Goal: Transaction & Acquisition: Purchase product/service

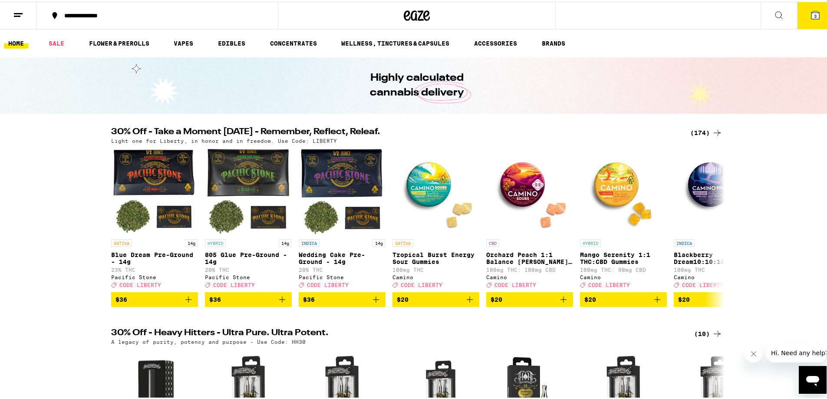
click at [695, 131] on div "(174)" at bounding box center [706, 131] width 32 height 10
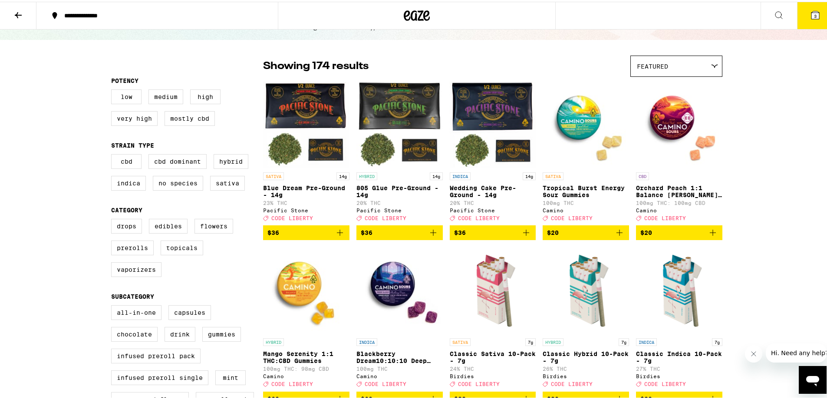
scroll to position [43, 0]
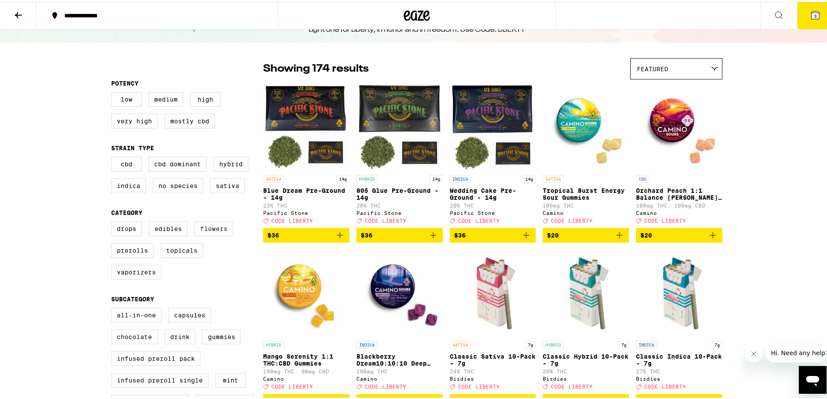
click at [205, 230] on label "Flowers" at bounding box center [213, 227] width 39 height 15
click at [113, 221] on input "Flowers" at bounding box center [113, 221] width 0 height 0
checkbox input "true"
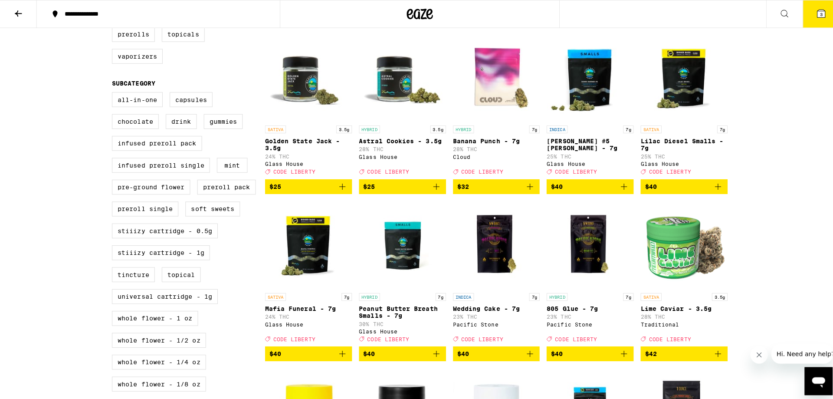
scroll to position [260, 0]
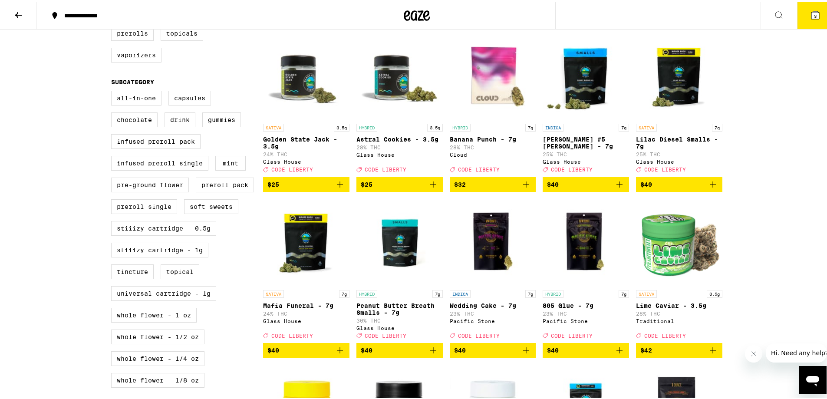
click at [712, 188] on icon "Add to bag" at bounding box center [712, 182] width 10 height 10
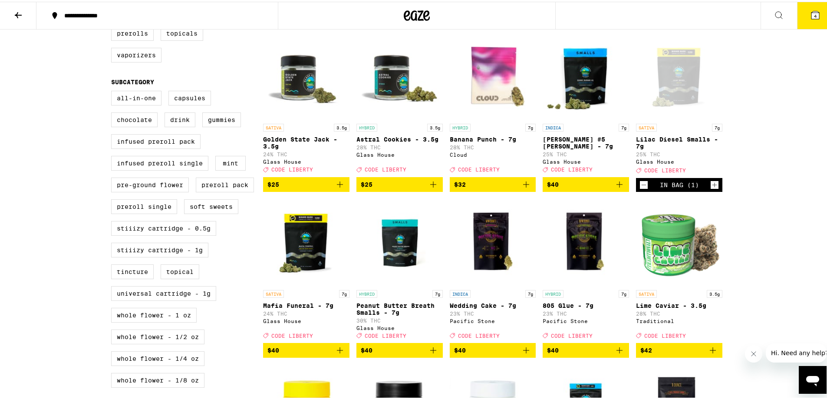
click at [712, 188] on icon "Increment" at bounding box center [714, 183] width 8 height 10
click at [431, 354] on icon "Add to bag" at bounding box center [433, 348] width 10 height 10
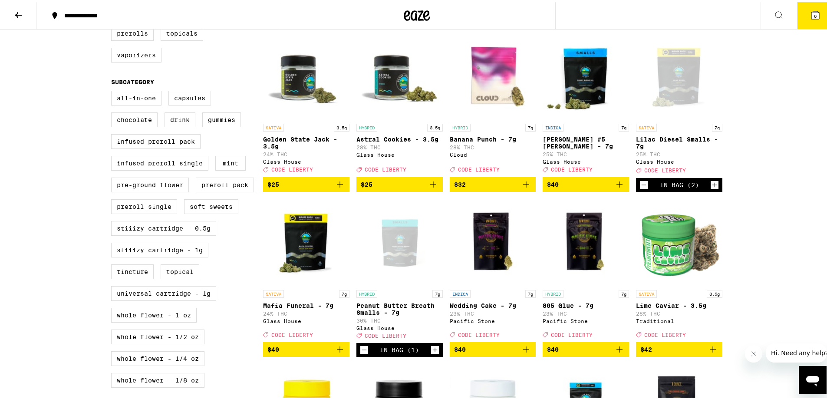
click at [640, 188] on icon "Decrement" at bounding box center [644, 183] width 8 height 10
click at [814, 15] on button "5" at bounding box center [815, 13] width 36 height 27
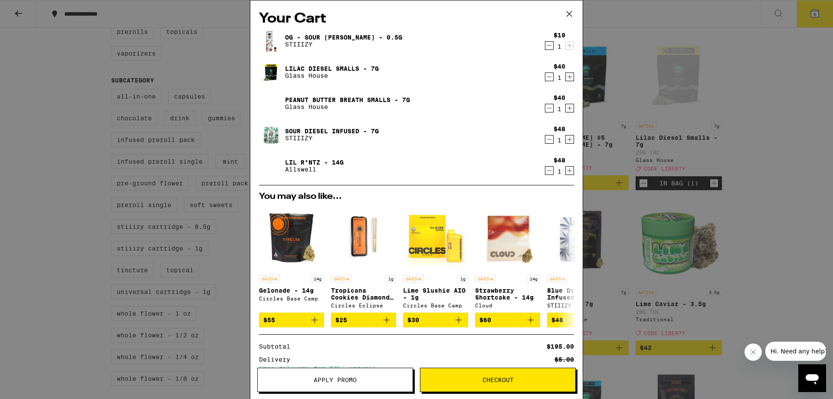
click at [547, 46] on icon "Decrement" at bounding box center [549, 46] width 5 height 0
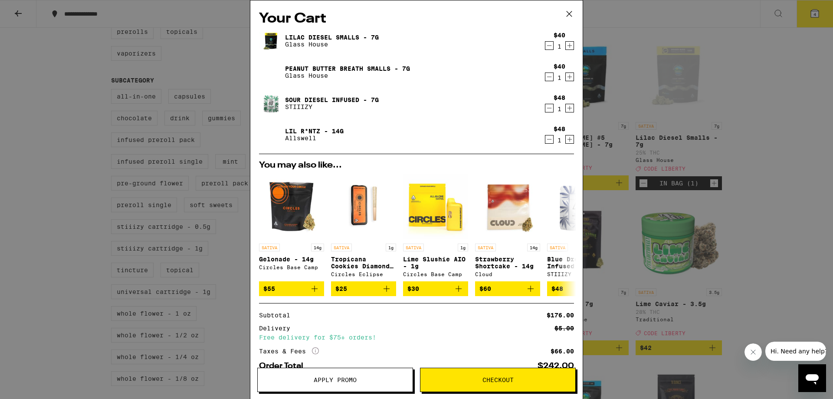
click at [547, 108] on icon "Decrement" at bounding box center [549, 108] width 5 height 0
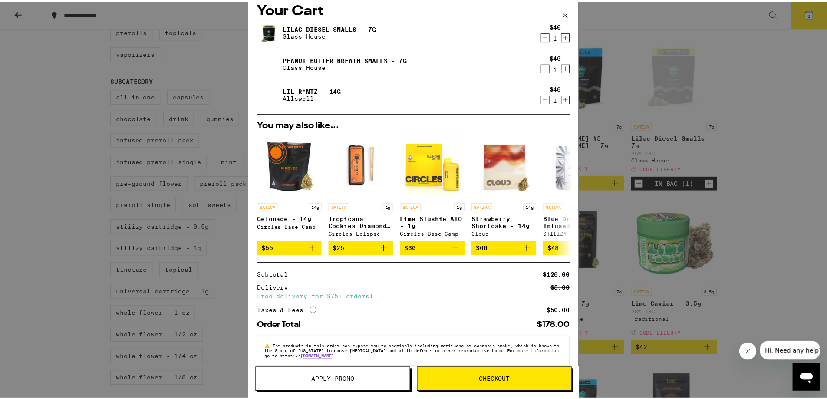
scroll to position [24, 0]
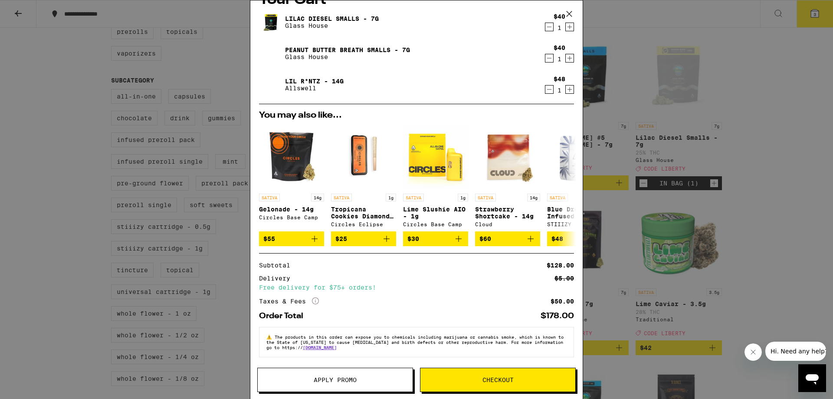
click at [315, 299] on icon "More Info" at bounding box center [315, 300] width 7 height 7
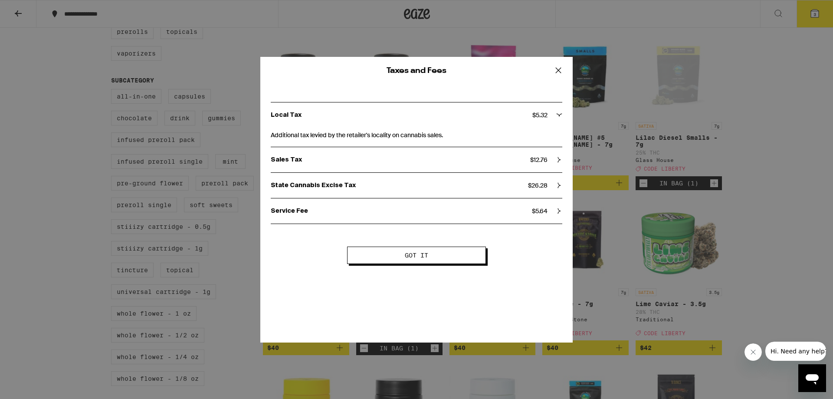
click at [556, 187] on div "State Cannabis Excise Tax $ 26.28" at bounding box center [417, 185] width 292 height 8
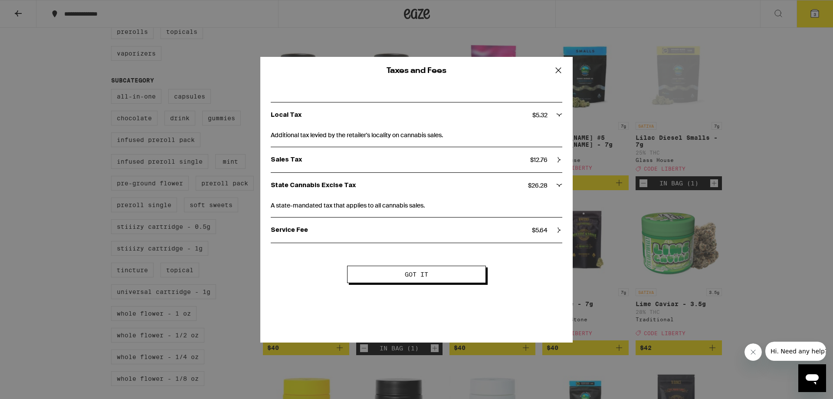
click at [557, 186] on icon at bounding box center [559, 185] width 6 height 6
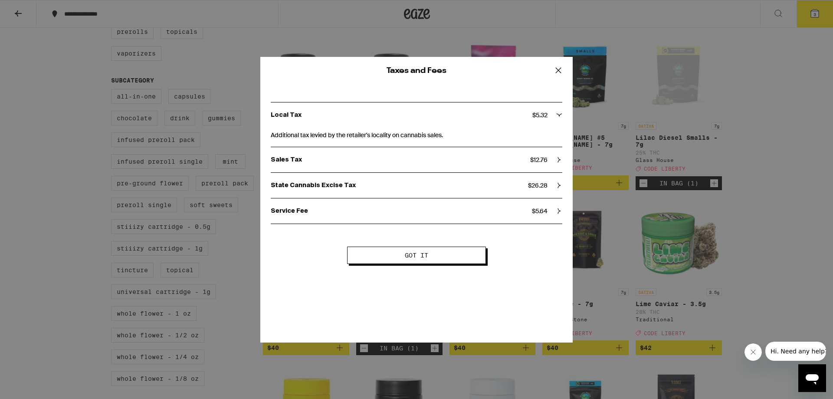
click at [555, 156] on div "Sales Tax $ 12.76" at bounding box center [417, 160] width 292 height 8
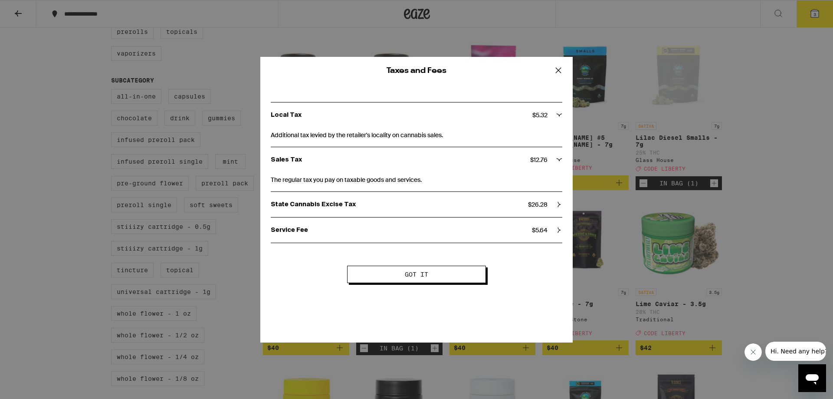
click at [555, 156] on div "Sales Tax $ 12.76" at bounding box center [417, 160] width 292 height 8
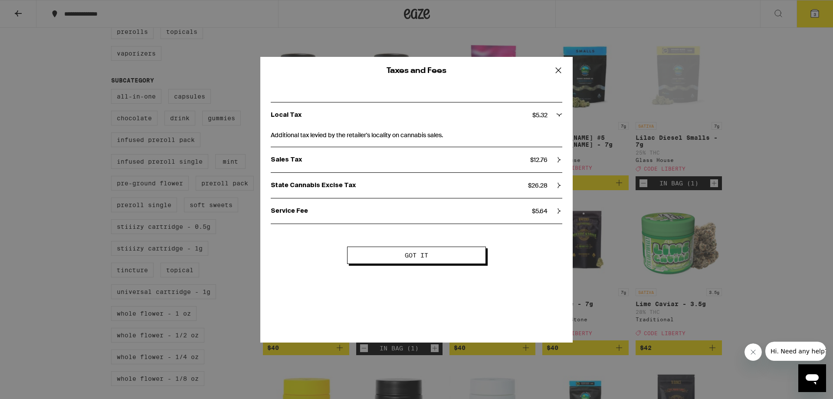
click at [560, 71] on icon at bounding box center [558, 70] width 13 height 13
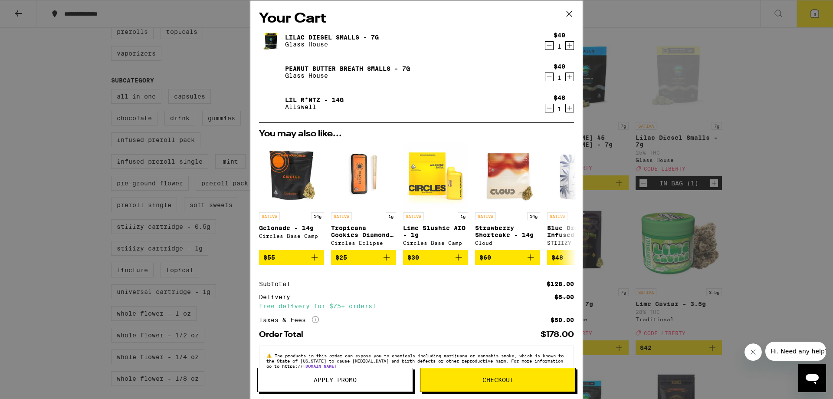
click at [545, 47] on icon "Decrement" at bounding box center [549, 45] width 8 height 10
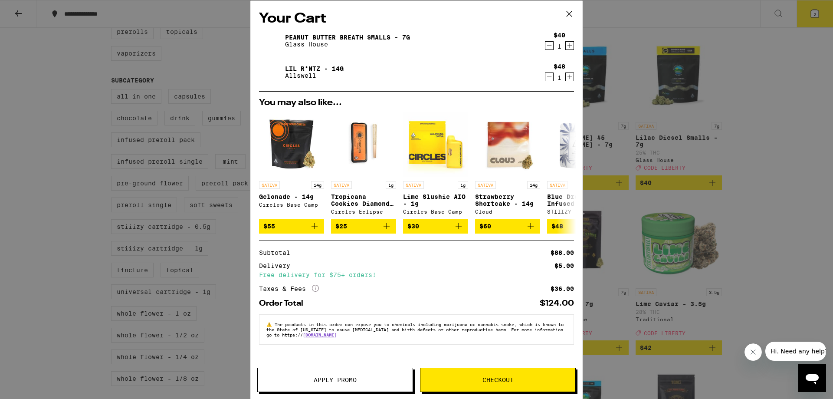
click at [364, 382] on span "Apply Promo" at bounding box center [335, 380] width 155 height 6
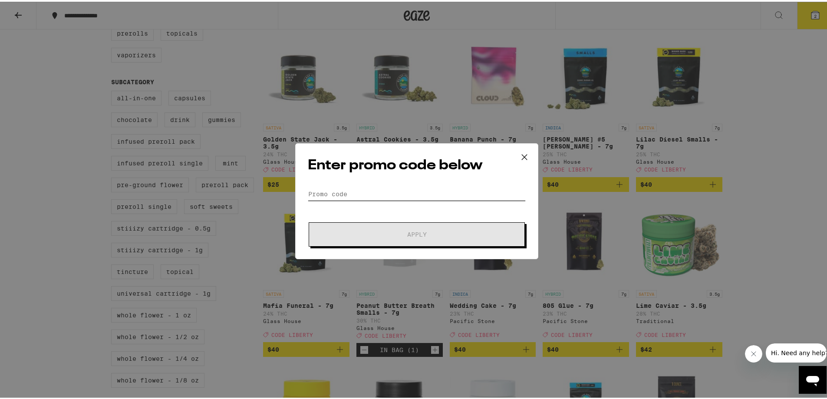
click at [330, 190] on input "Promo Code" at bounding box center [417, 192] width 218 height 13
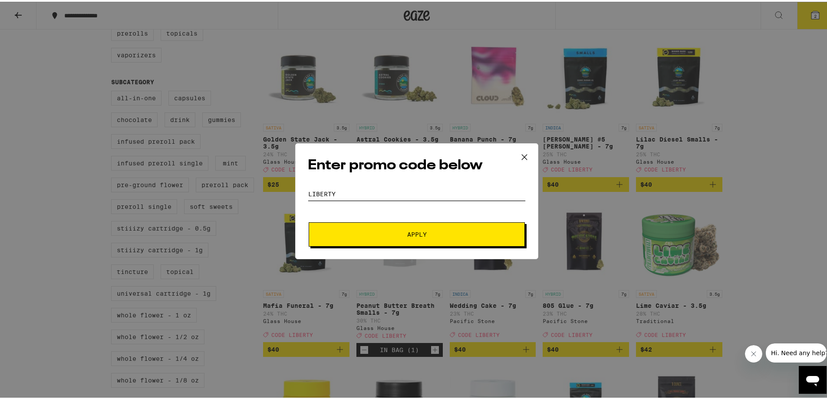
type input "Liberty"
click at [409, 235] on span "Apply" at bounding box center [417, 233] width 20 height 6
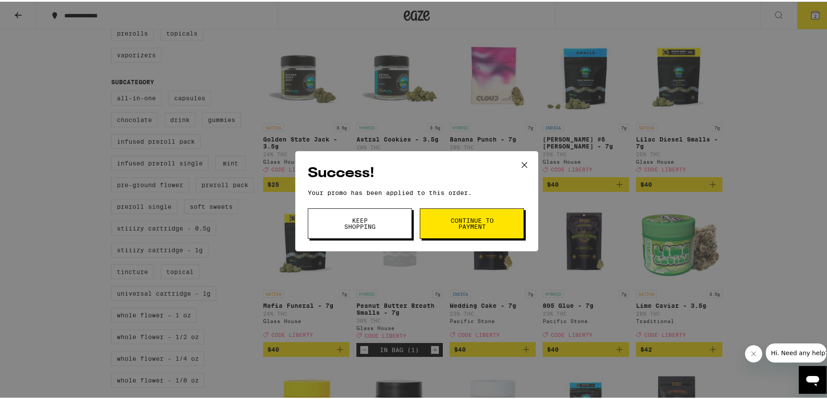
click at [472, 226] on span "Continue to payment" at bounding box center [471, 222] width 44 height 12
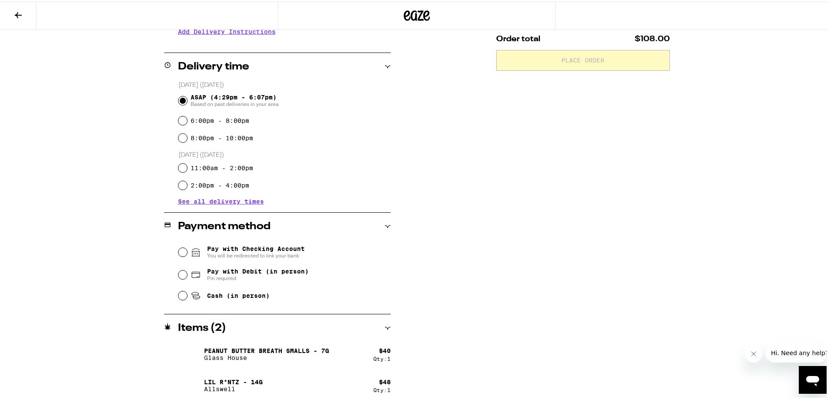
scroll to position [195, 0]
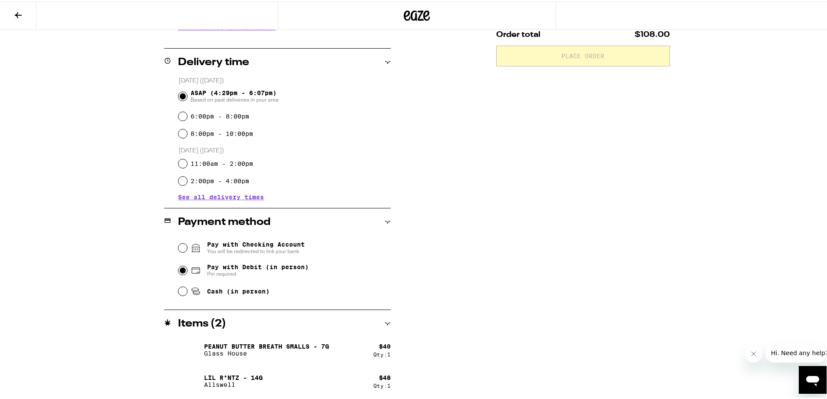
click at [179, 269] on input "Pay with Debit (in person) Pin required" at bounding box center [182, 268] width 9 height 9
radio input "true"
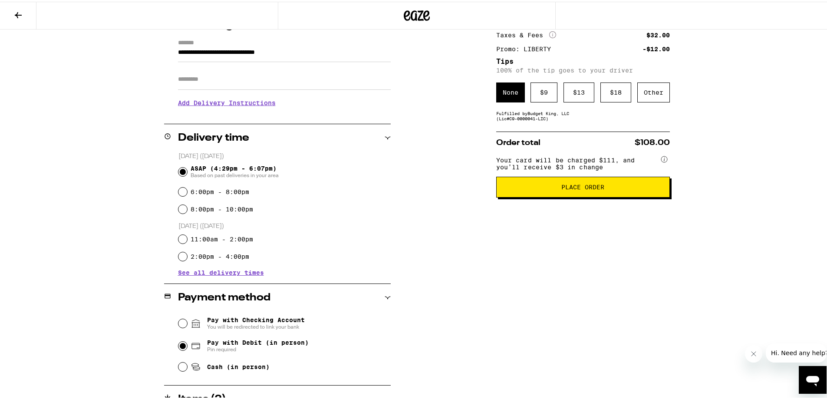
scroll to position [108, 0]
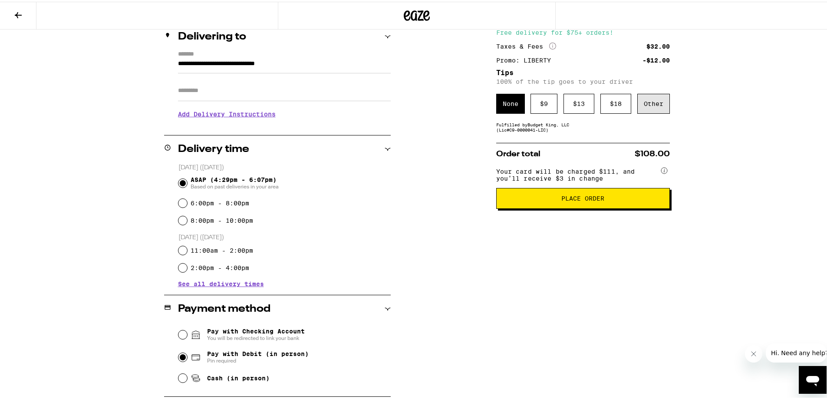
click at [653, 109] on div "Other" at bounding box center [653, 102] width 33 height 20
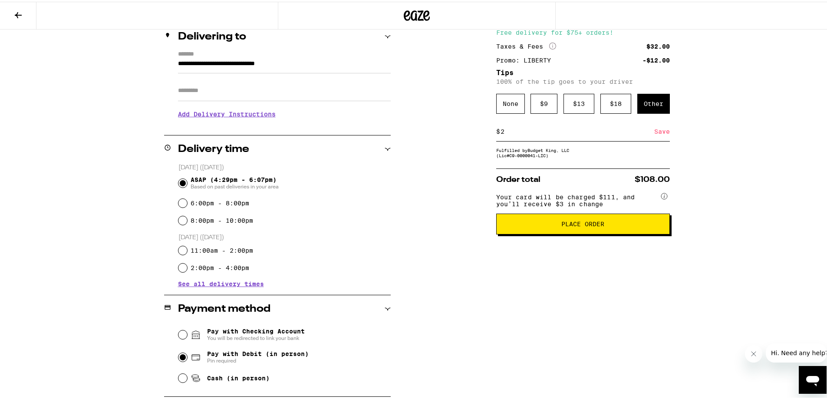
type input "2"
click at [657, 131] on div "Save" at bounding box center [662, 129] width 16 height 19
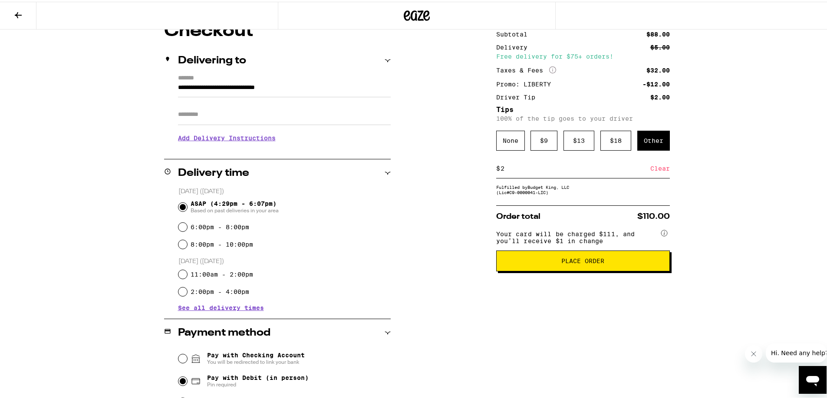
scroll to position [87, 0]
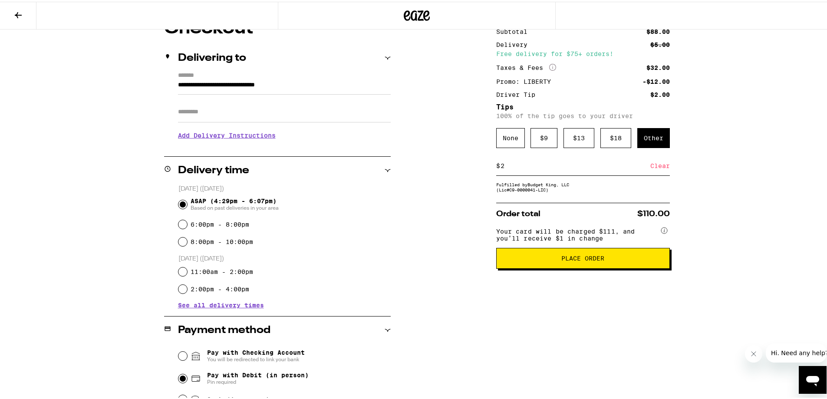
click at [581, 259] on span "Place Order" at bounding box center [582, 256] width 43 height 6
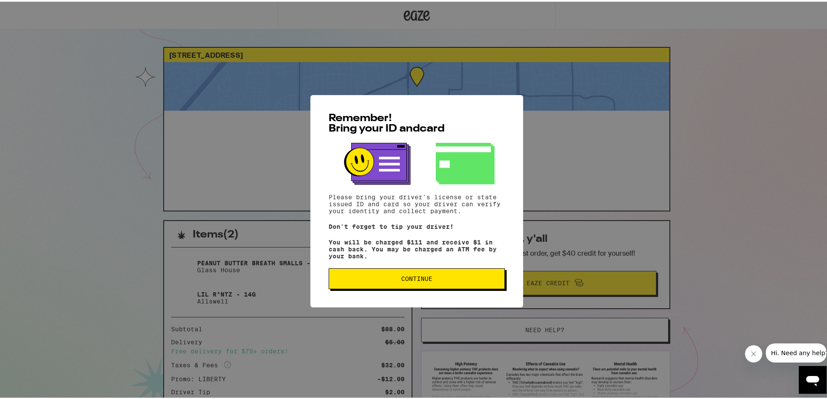
click at [432, 276] on button "Continue" at bounding box center [416, 276] width 176 height 21
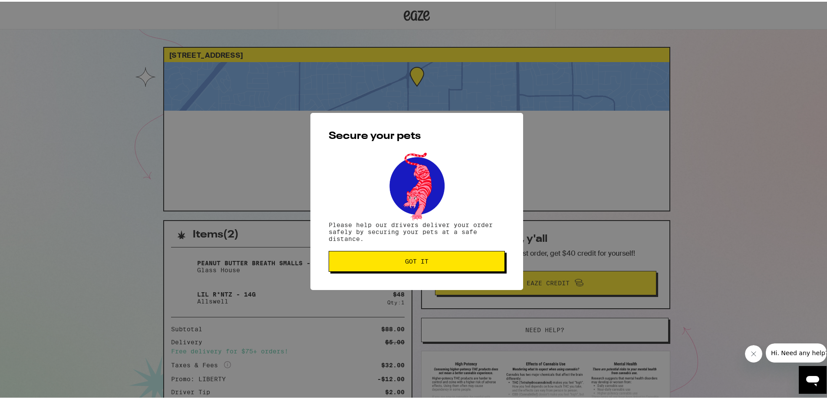
click at [419, 258] on span "Got it" at bounding box center [416, 259] width 23 height 6
